Goal: Task Accomplishment & Management: Manage account settings

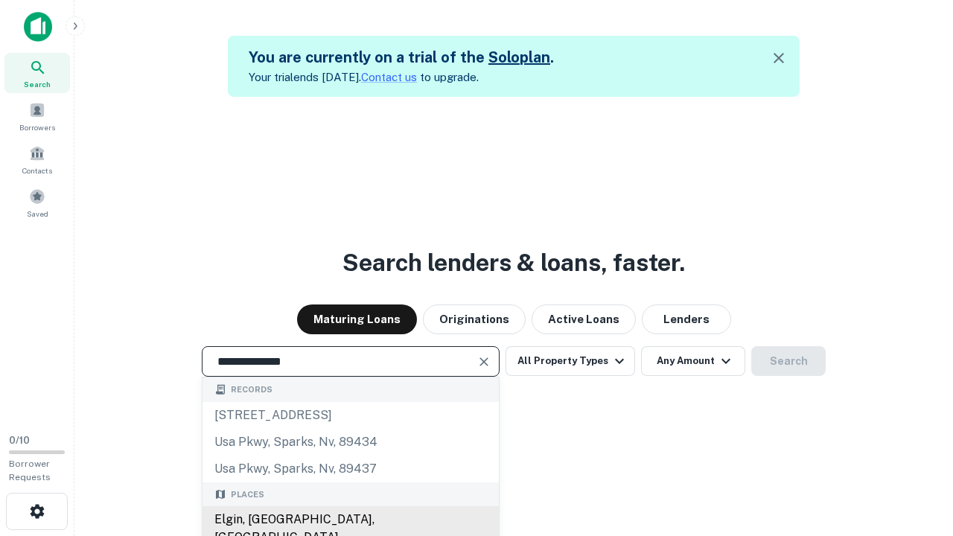
click at [350, 520] on div "Elgin, [GEOGRAPHIC_DATA], [GEOGRAPHIC_DATA]" at bounding box center [350, 528] width 296 height 45
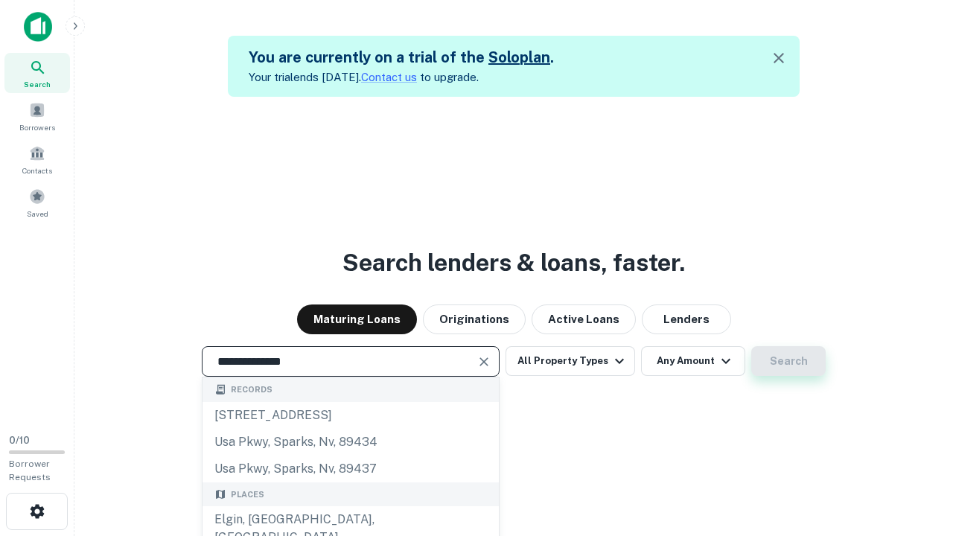
type input "**********"
click at [751, 346] on button "Search" at bounding box center [788, 361] width 74 height 30
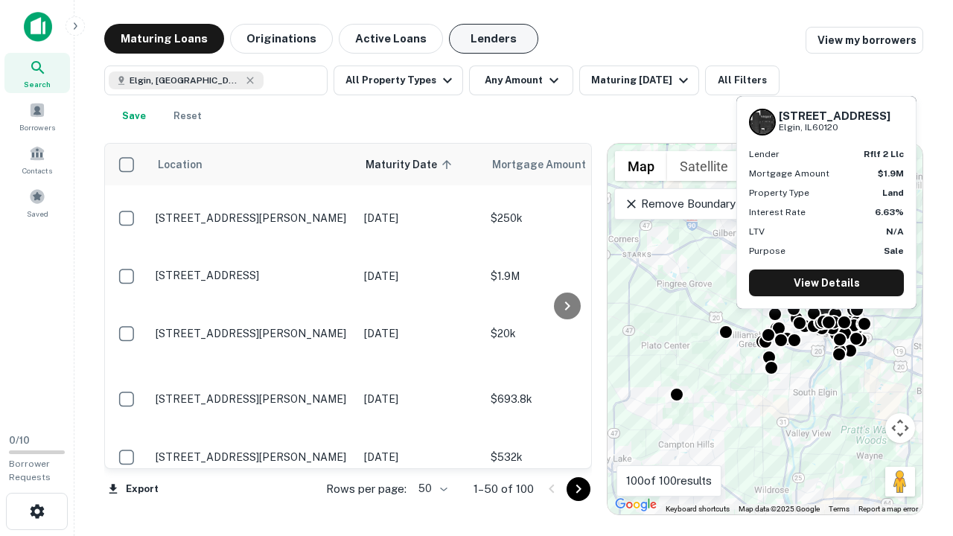
click at [494, 39] on button "Lenders" at bounding box center [493, 39] width 89 height 30
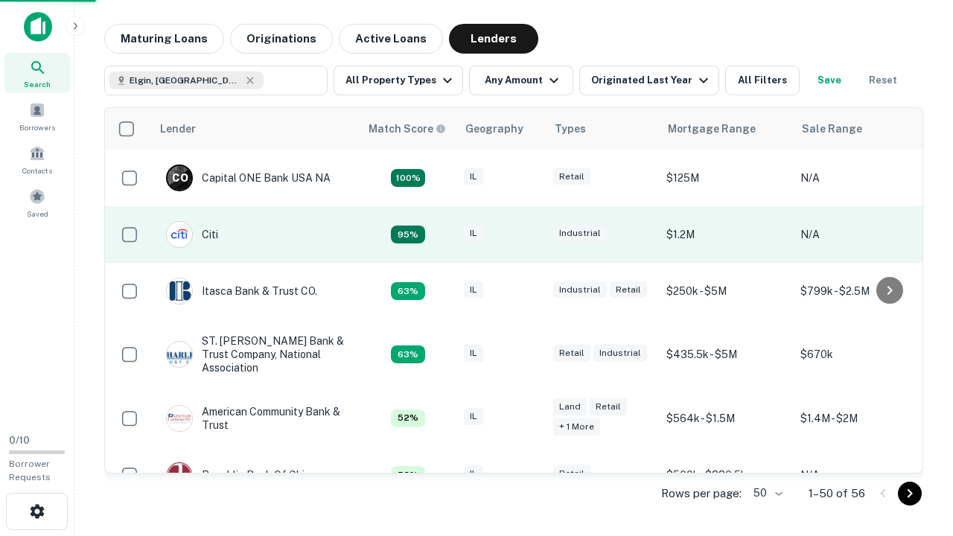
click at [528, 234] on div "IL" at bounding box center [501, 235] width 74 height 20
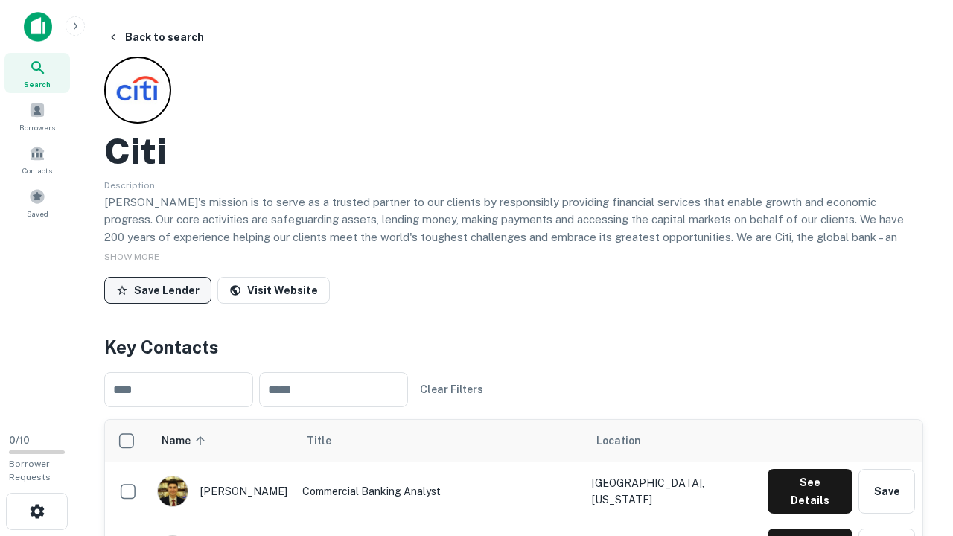
click at [158, 290] on button "Save Lender" at bounding box center [157, 290] width 107 height 27
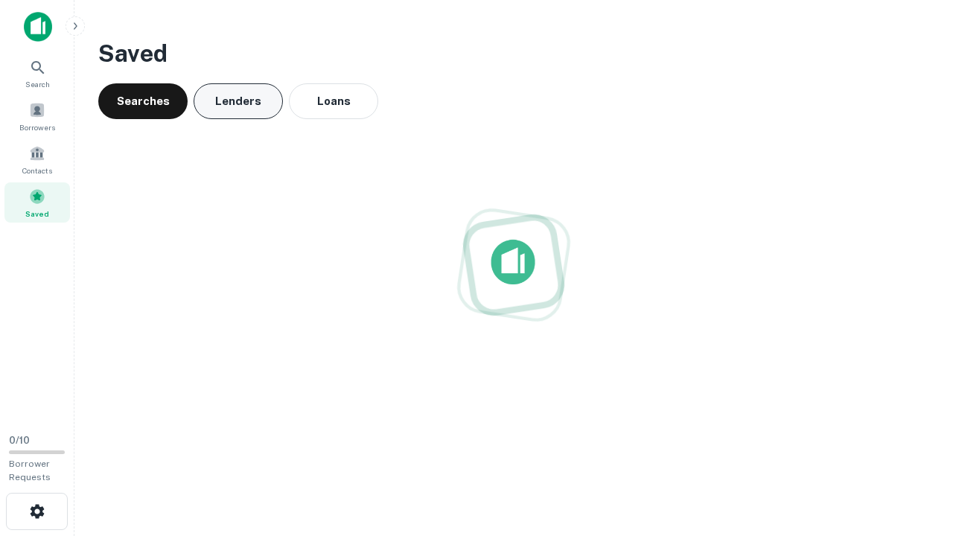
click at [238, 101] on button "Lenders" at bounding box center [238, 101] width 89 height 36
